Goal: Communication & Community: Ask a question

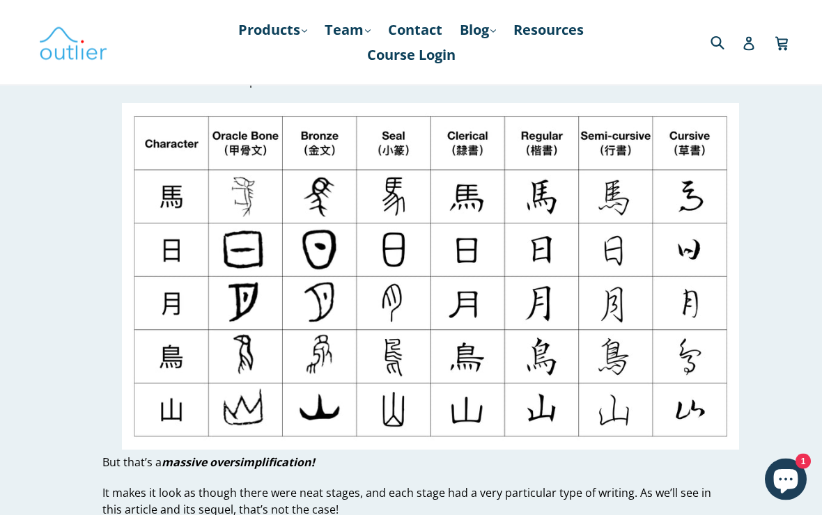
scroll to position [300, 0]
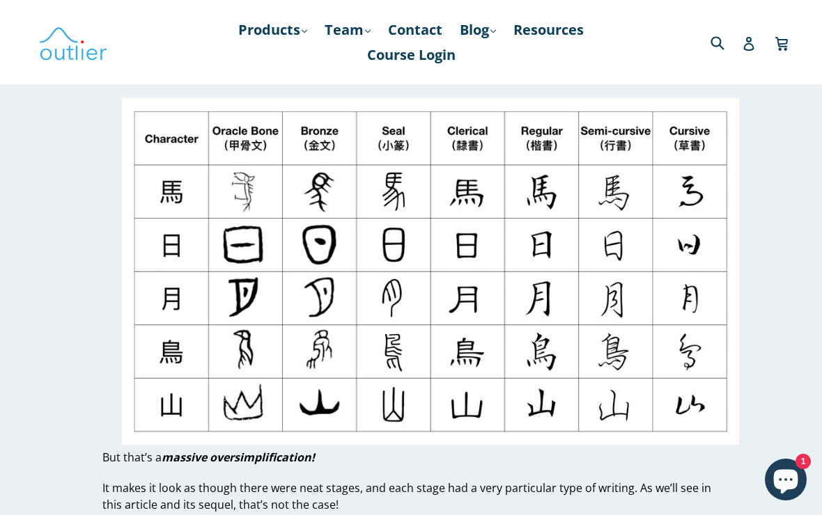
click at [775, 479] on icon "Chat window" at bounding box center [786, 482] width 24 height 24
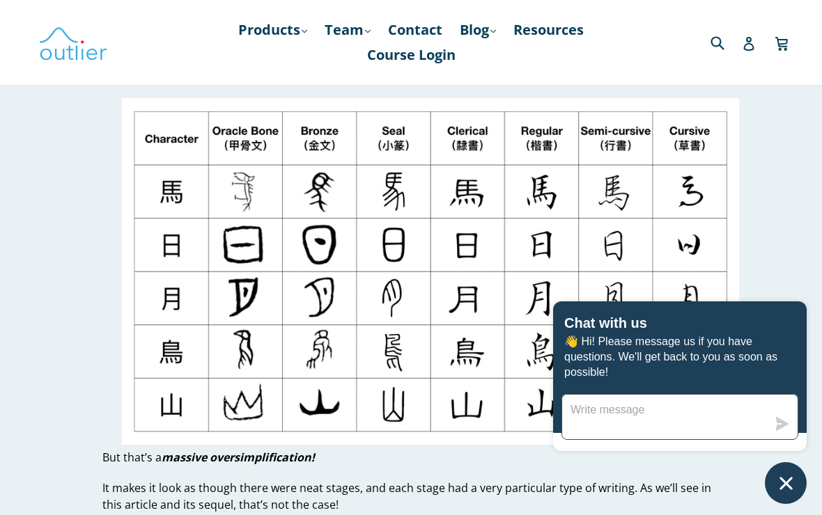
click at [674, 406] on textarea "Message us" at bounding box center [664, 417] width 205 height 45
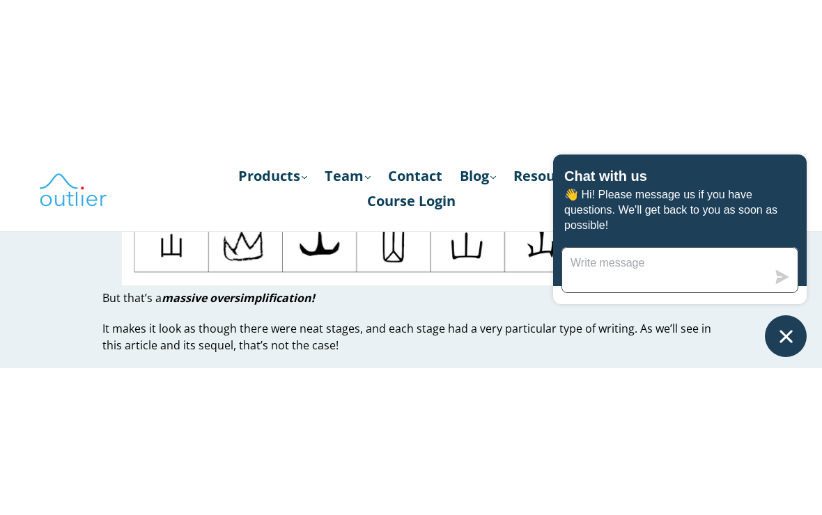
scroll to position [607, 0]
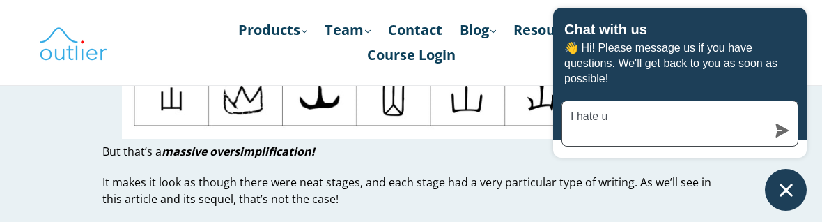
type textarea "I hate u"
click at [786, 194] on icon "Chat window" at bounding box center [786, 190] width 22 height 22
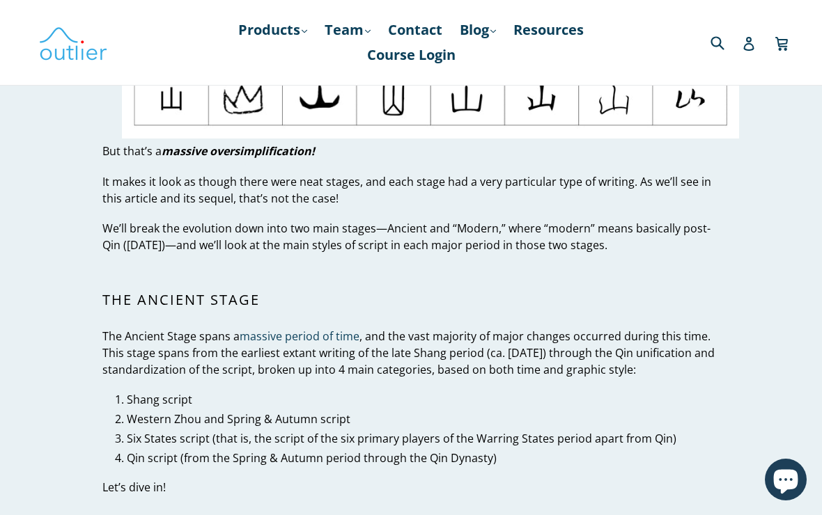
click at [770, 487] on icon "Chat window" at bounding box center [786, 480] width 40 height 40
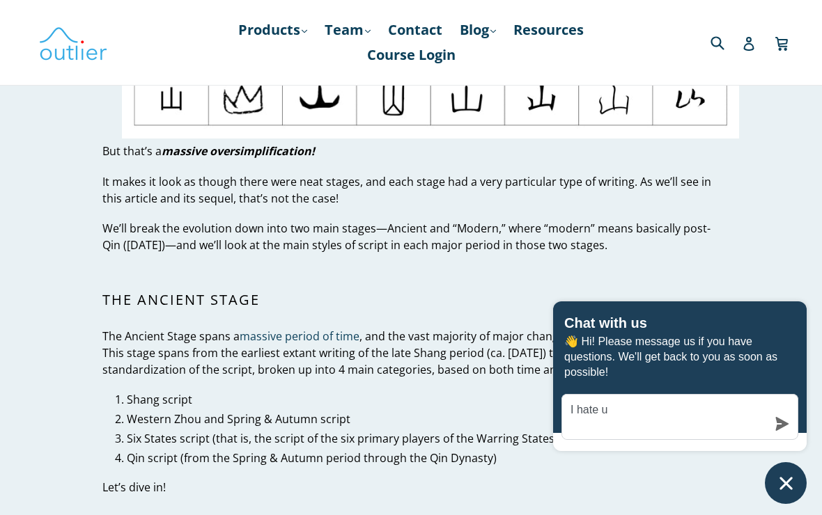
click at [782, 411] on div "I hate u" at bounding box center [679, 417] width 237 height 46
click at [778, 424] on icon "submit" at bounding box center [782, 424] width 14 height 14
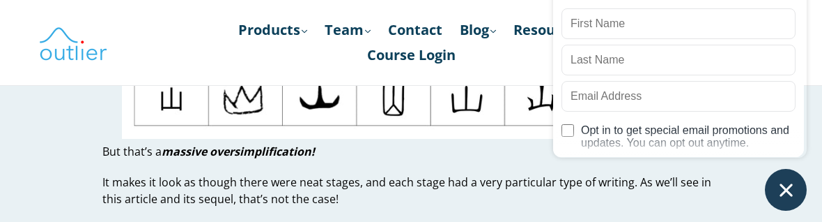
click at [652, 190] on div "Outlier Linguistics Before we get started Please provide your information so we…" at bounding box center [680, 51] width 254 height 318
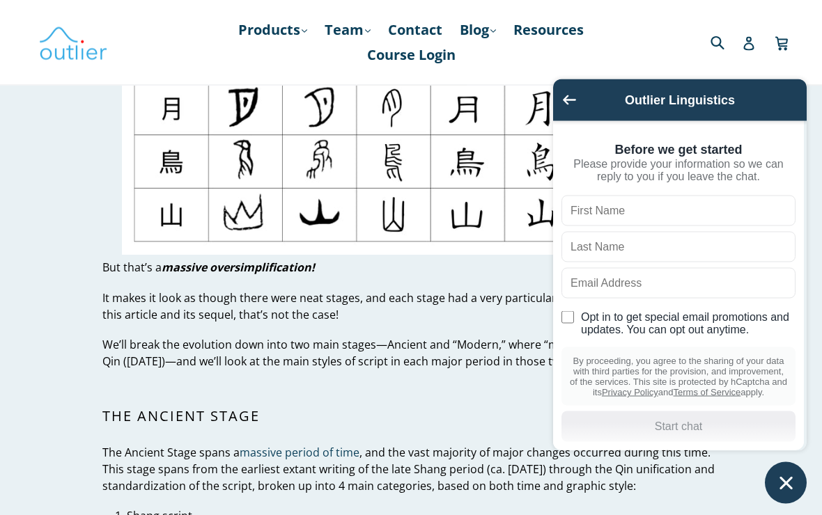
scroll to position [490, 0]
click at [567, 101] on icon "Go back to the main screen" at bounding box center [569, 100] width 13 height 10
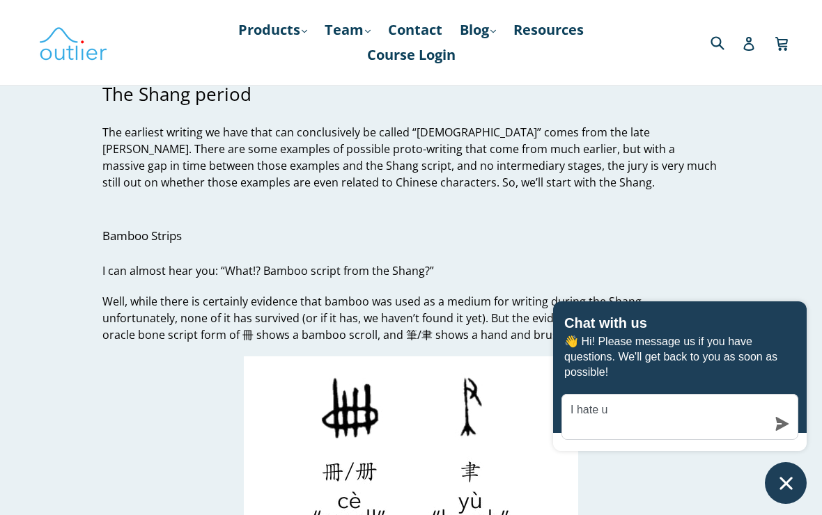
scroll to position [1060, 0]
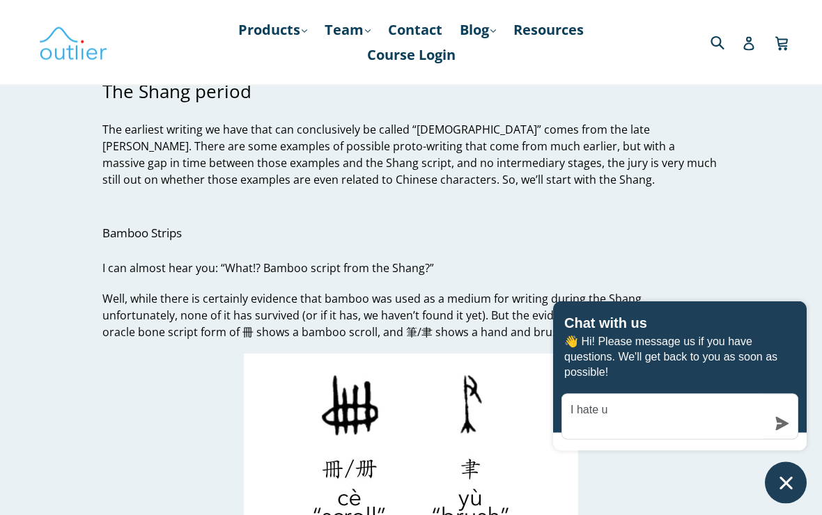
click at [791, 478] on icon "Chat window" at bounding box center [785, 483] width 13 height 13
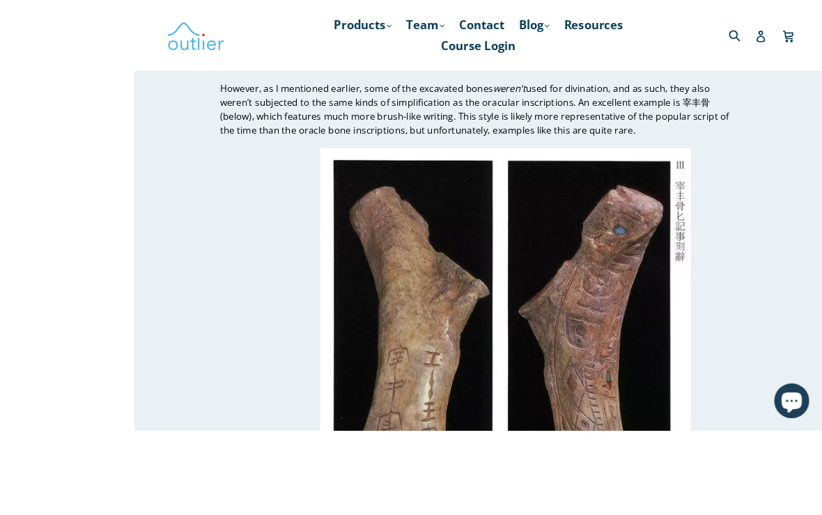
scroll to position [2998, 0]
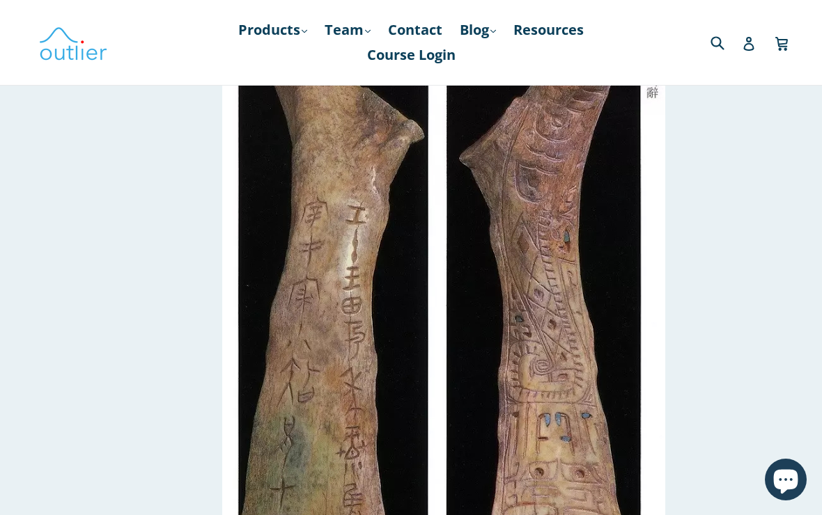
click at [789, 36] on link "Cart Cart" at bounding box center [783, 42] width 16 height 32
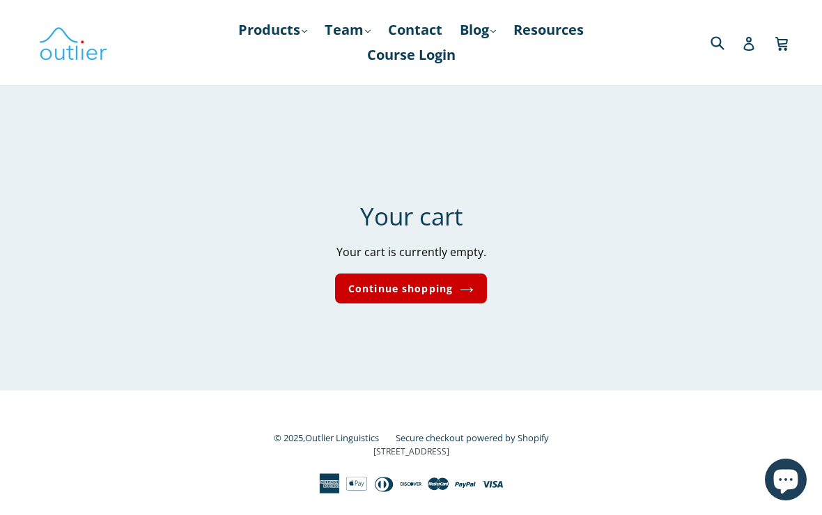
click at [427, 302] on link "Continue shopping" at bounding box center [411, 289] width 152 height 30
